Goal: Task Accomplishment & Management: Use online tool/utility

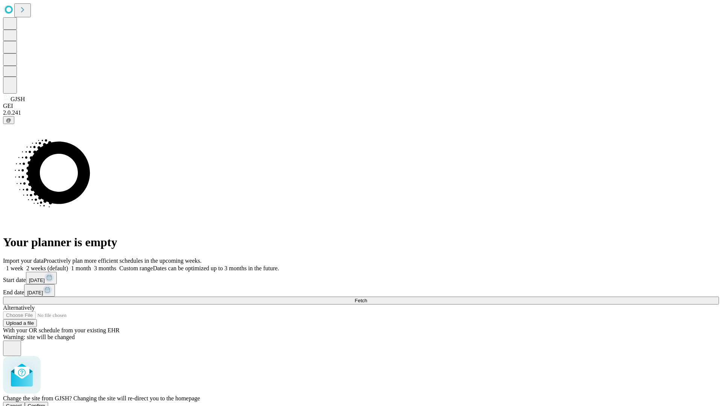
click at [46, 403] on span "Confirm" at bounding box center [37, 406] width 18 height 6
click at [68, 265] on label "2 weeks (default)" at bounding box center [45, 268] width 45 height 6
click at [367, 298] on span "Fetch" at bounding box center [361, 301] width 12 height 6
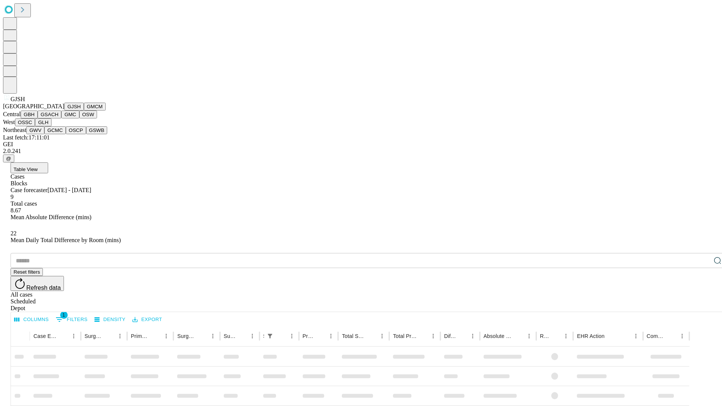
click at [84, 111] on button "GMCM" at bounding box center [95, 107] width 22 height 8
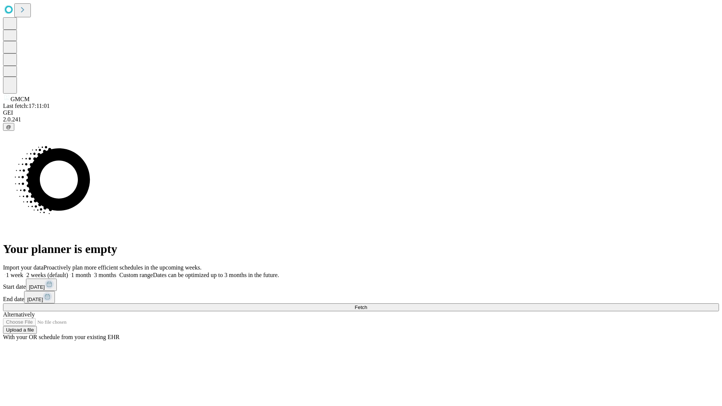
click at [68, 272] on label "2 weeks (default)" at bounding box center [45, 275] width 45 height 6
click at [367, 305] on span "Fetch" at bounding box center [361, 308] width 12 height 6
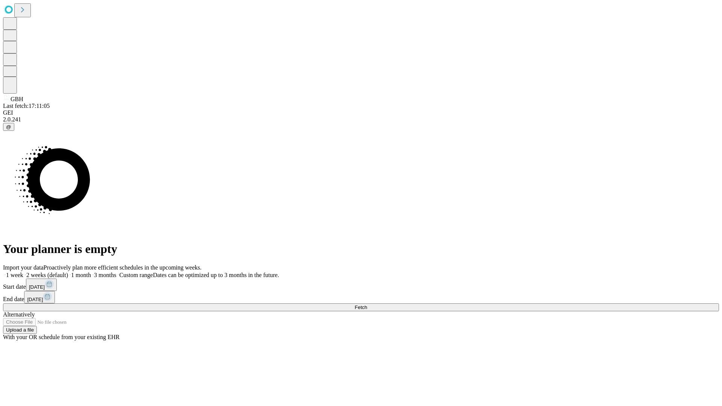
click at [68, 272] on label "2 weeks (default)" at bounding box center [45, 275] width 45 height 6
click at [367, 305] on span "Fetch" at bounding box center [361, 308] width 12 height 6
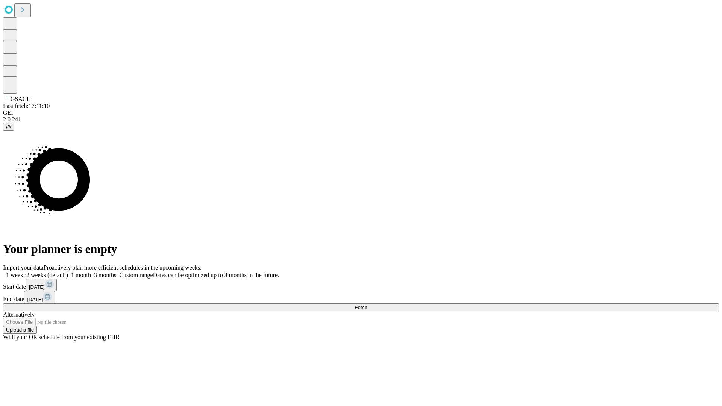
click at [68, 272] on label "2 weeks (default)" at bounding box center [45, 275] width 45 height 6
click at [367, 305] on span "Fetch" at bounding box center [361, 308] width 12 height 6
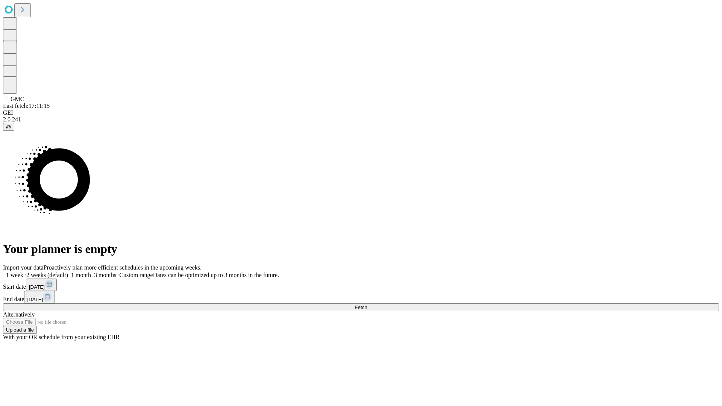
click at [68, 272] on label "2 weeks (default)" at bounding box center [45, 275] width 45 height 6
click at [367, 305] on span "Fetch" at bounding box center [361, 308] width 12 height 6
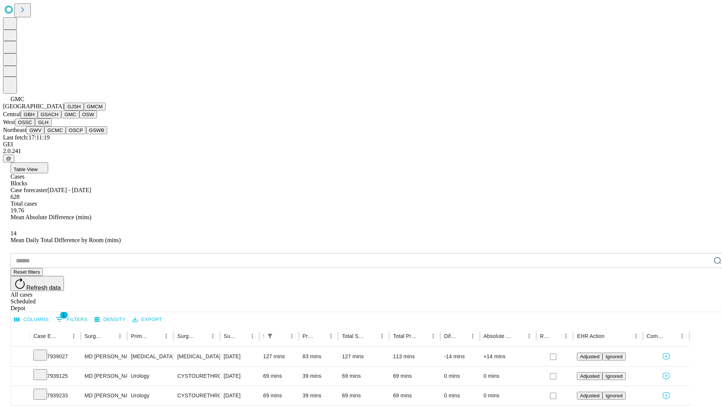
click at [79, 118] on button "OSW" at bounding box center [88, 115] width 18 height 8
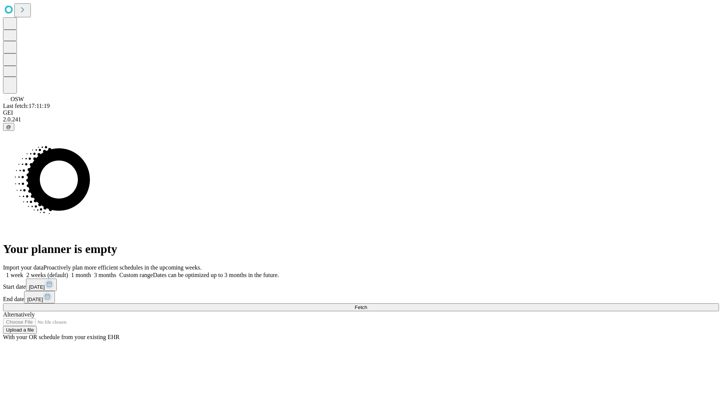
click at [68, 272] on label "2 weeks (default)" at bounding box center [45, 275] width 45 height 6
click at [367, 305] on span "Fetch" at bounding box center [361, 308] width 12 height 6
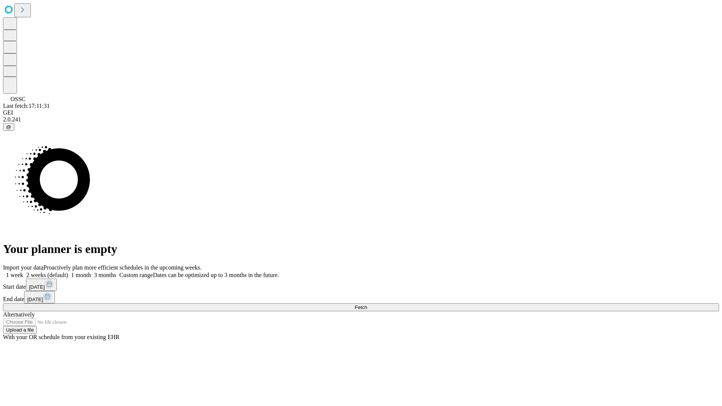
click at [367, 305] on span "Fetch" at bounding box center [361, 308] width 12 height 6
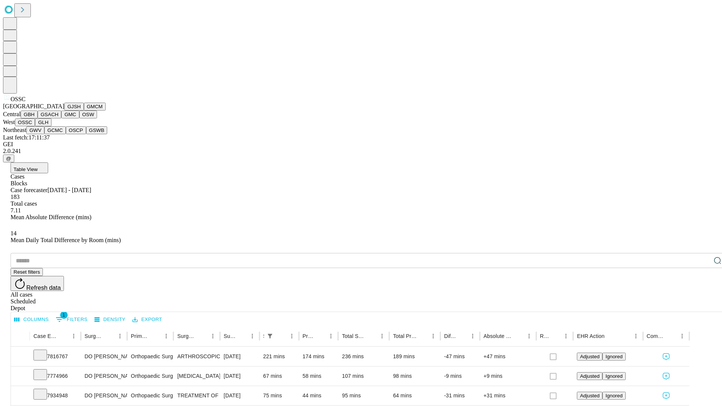
click at [51, 126] on button "GLH" at bounding box center [43, 122] width 16 height 8
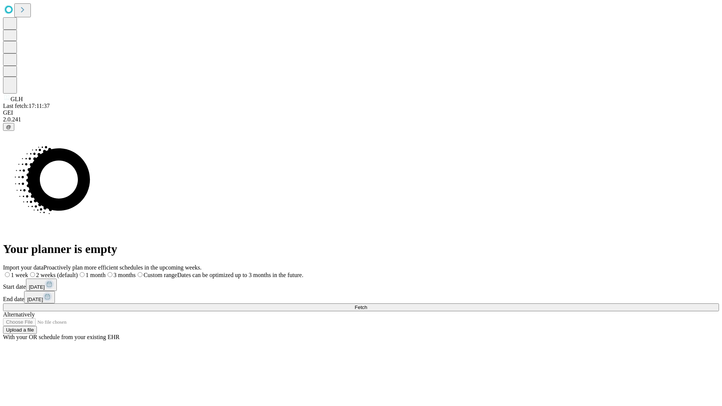
click at [78, 272] on label "2 weeks (default)" at bounding box center [53, 275] width 50 height 6
click at [367, 305] on span "Fetch" at bounding box center [361, 308] width 12 height 6
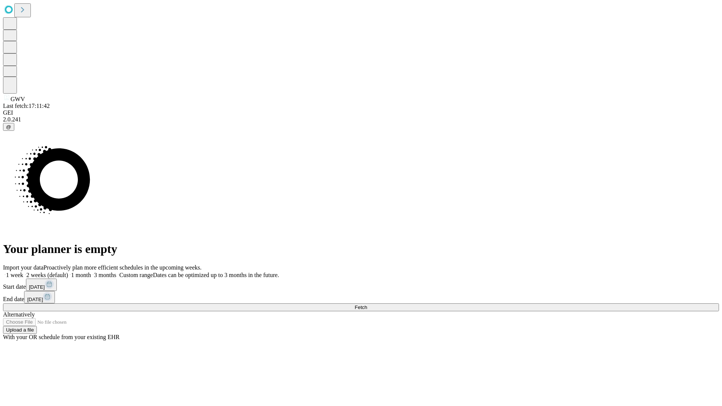
click at [367, 305] on span "Fetch" at bounding box center [361, 308] width 12 height 6
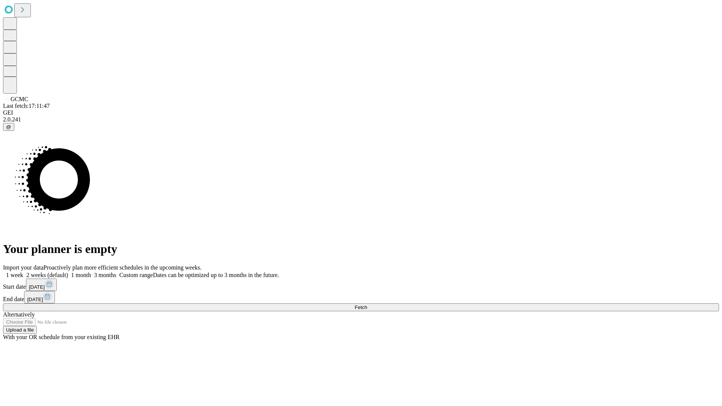
click at [68, 272] on label "2 weeks (default)" at bounding box center [45, 275] width 45 height 6
click at [367, 305] on span "Fetch" at bounding box center [361, 308] width 12 height 6
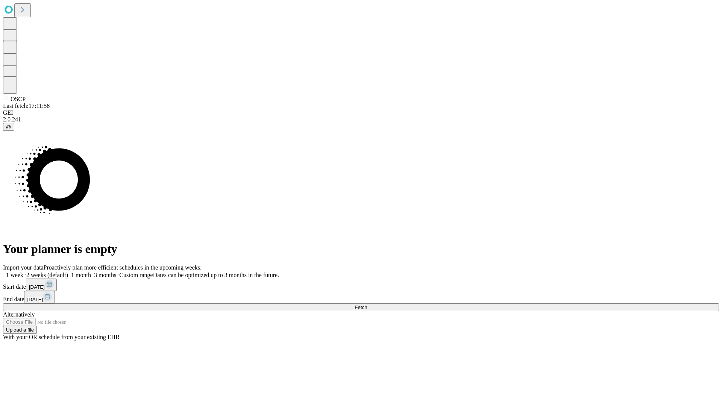
click at [68, 272] on label "2 weeks (default)" at bounding box center [45, 275] width 45 height 6
click at [367, 305] on span "Fetch" at bounding box center [361, 308] width 12 height 6
